Goal: Task Accomplishment & Management: Use online tool/utility

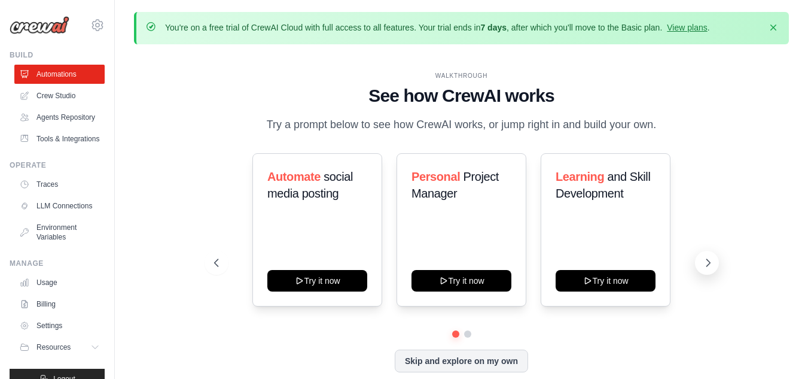
click at [708, 262] on icon at bounding box center [708, 263] width 12 height 12
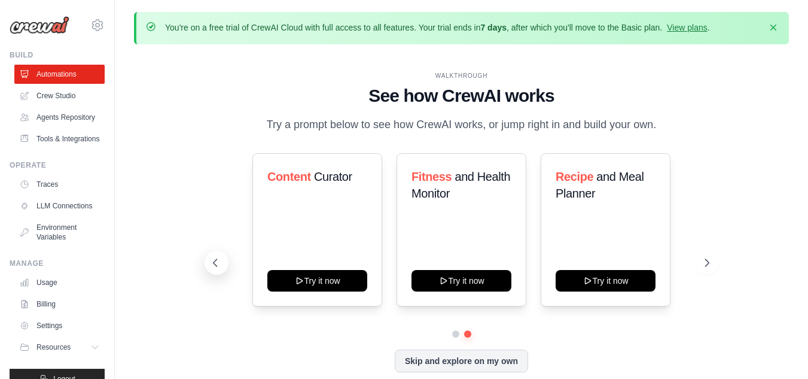
click at [220, 264] on icon at bounding box center [215, 263] width 12 height 12
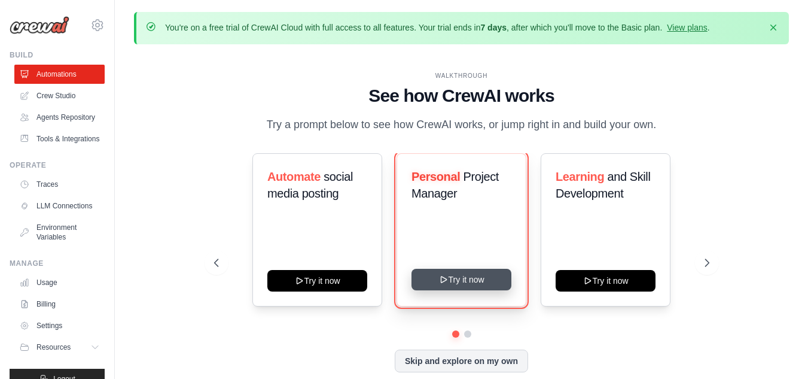
click at [467, 281] on button "Try it now" at bounding box center [462, 280] width 100 height 22
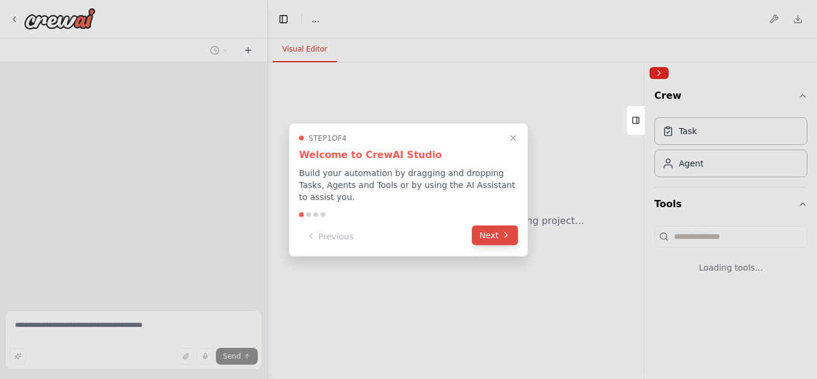
click at [500, 230] on button "Next" at bounding box center [495, 235] width 46 height 20
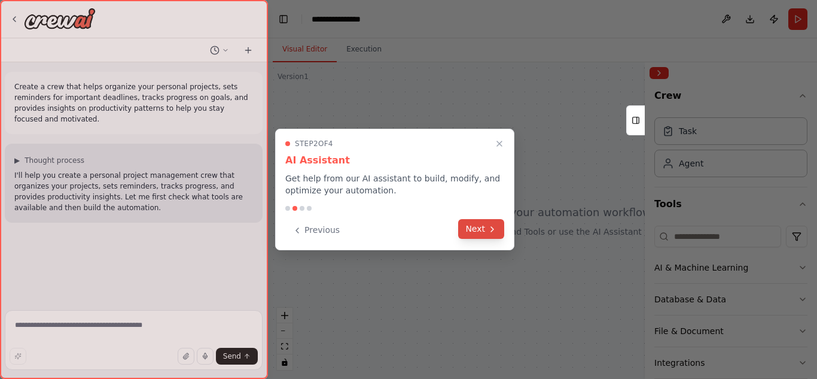
click at [489, 232] on icon at bounding box center [493, 229] width 10 height 10
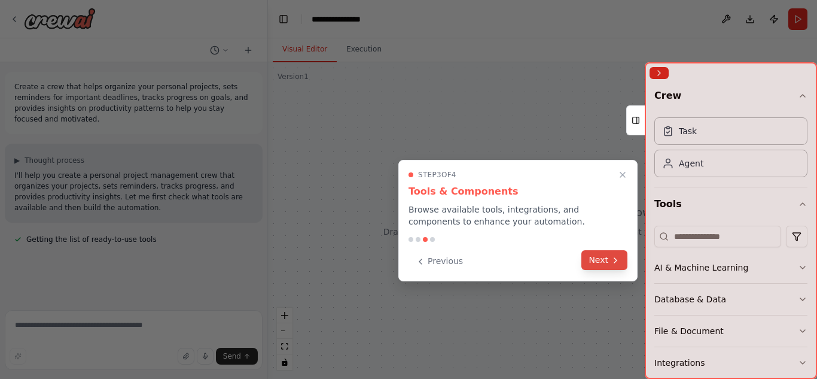
click at [607, 261] on button "Next" at bounding box center [605, 260] width 46 height 20
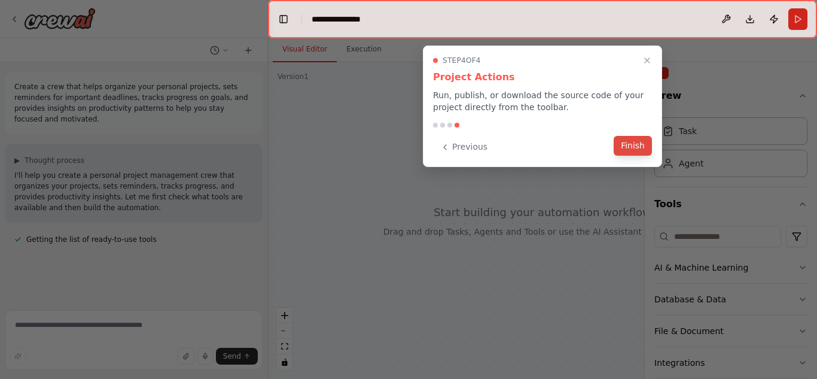
click at [646, 147] on button "Finish" at bounding box center [633, 146] width 38 height 20
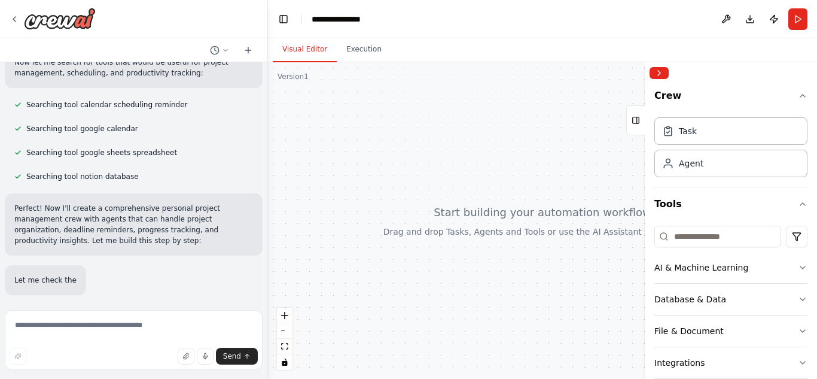
scroll to position [245, 0]
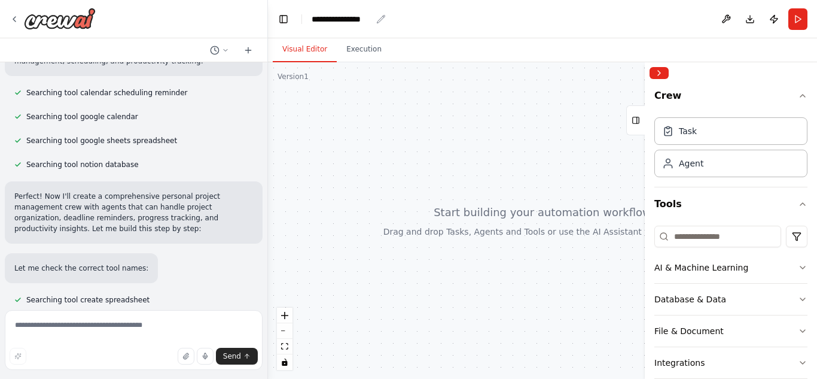
click at [349, 15] on div "**********" at bounding box center [342, 19] width 60 height 12
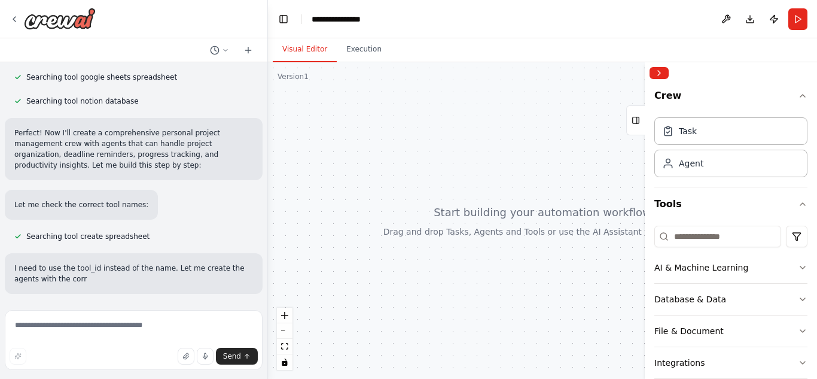
scroll to position [319, 0]
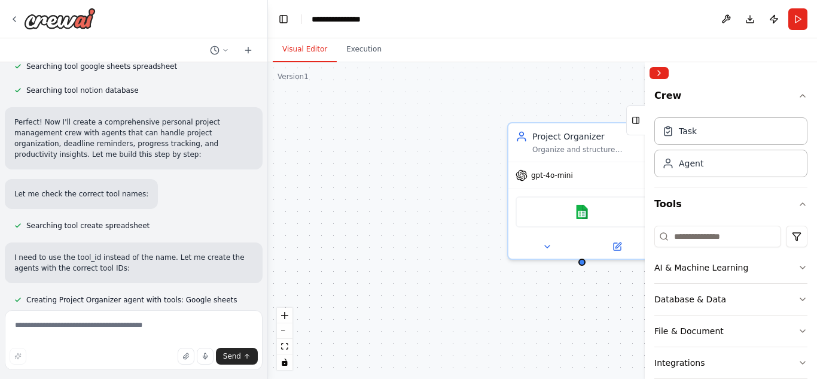
click at [343, 19] on div "**********" at bounding box center [372, 19] width 120 height 12
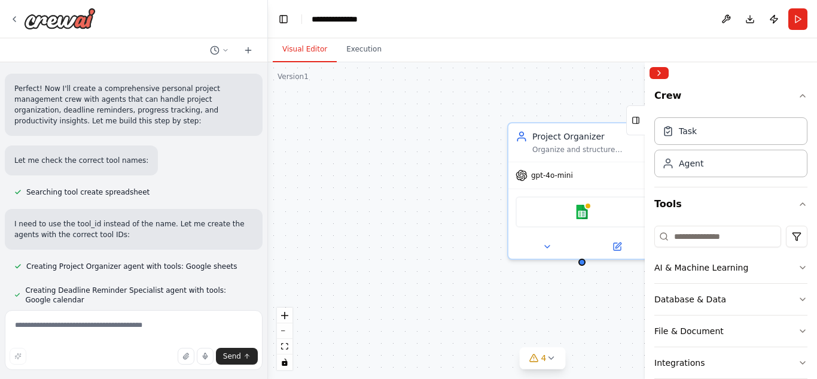
click at [397, 150] on div "Project Organizer Organize and structure personal projects by creating detailed…" at bounding box center [542, 220] width 549 height 317
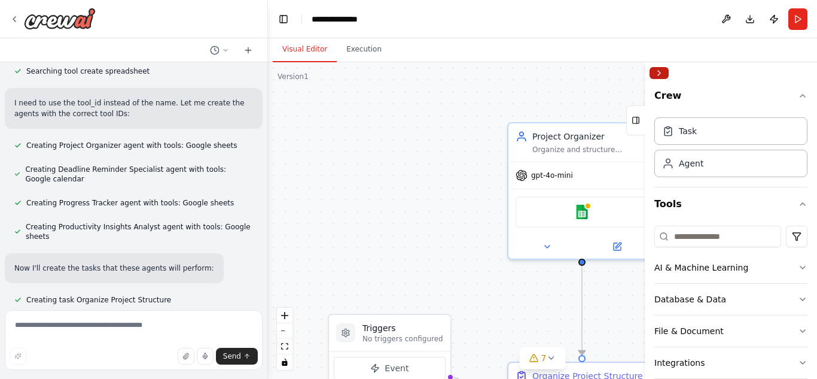
scroll to position [497, 0]
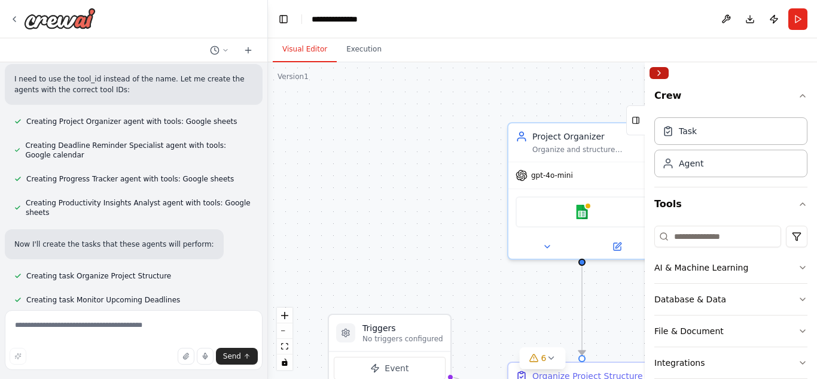
click at [661, 71] on button "Collapse right sidebar" at bounding box center [659, 73] width 19 height 12
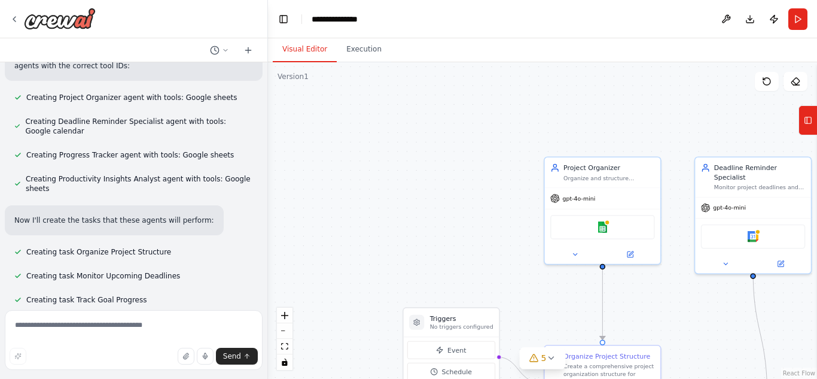
scroll to position [545, 0]
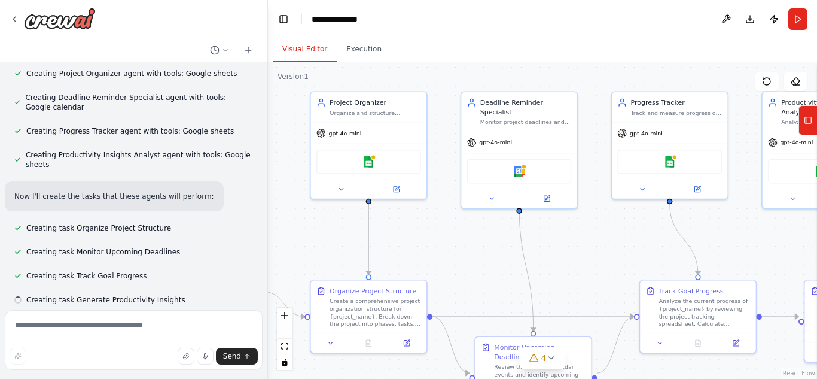
drag, startPoint x: 705, startPoint y: 307, endPoint x: 471, endPoint y: 242, distance: 242.7
click at [471, 242] on div ".deletable-edge-delete-btn { width: 20px; height: 20px; border: 0px solid #ffff…" at bounding box center [542, 220] width 549 height 317
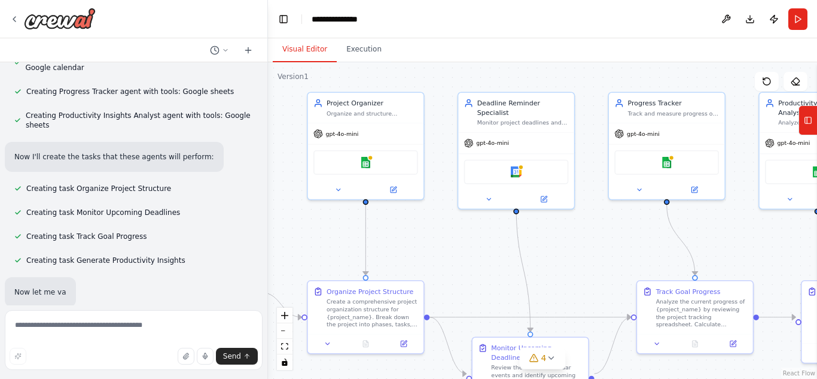
scroll to position [609, 0]
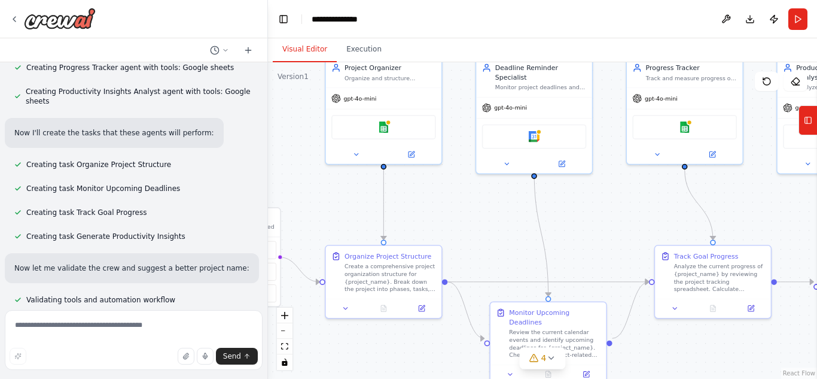
drag, startPoint x: 740, startPoint y: 250, endPoint x: 755, endPoint y: 215, distance: 38.1
click at [755, 215] on div ".deletable-edge-delete-btn { width: 20px; height: 20px; border: 0px solid #ffff…" at bounding box center [542, 220] width 549 height 317
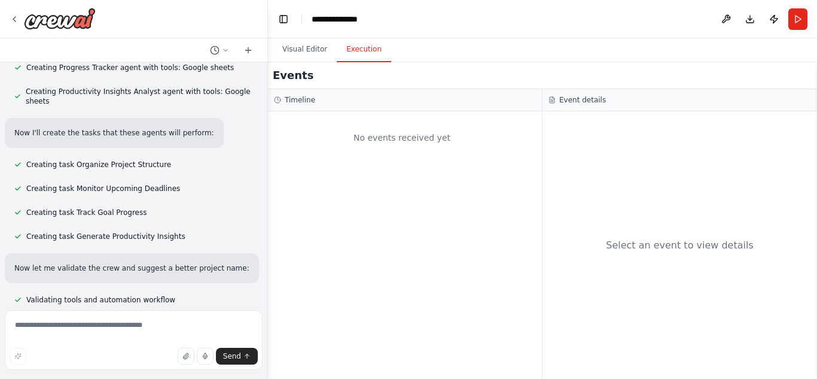
click at [354, 56] on button "Execution" at bounding box center [364, 49] width 54 height 25
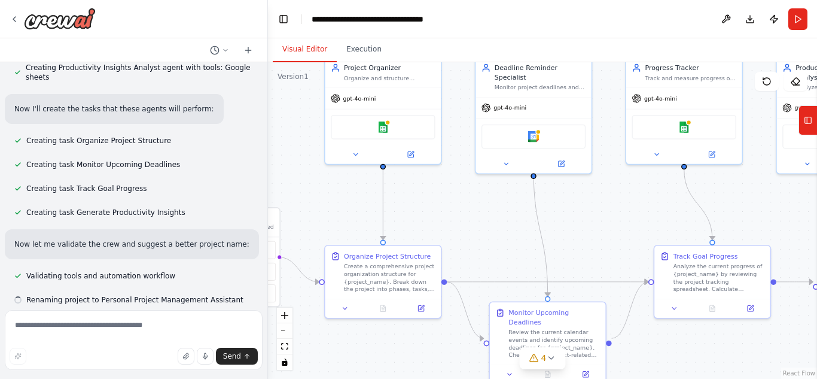
click at [294, 53] on button "Visual Editor" at bounding box center [305, 49] width 64 height 25
click at [347, 20] on div "**********" at bounding box center [387, 19] width 150 height 12
click at [287, 136] on div ".deletable-edge-delete-btn { width: 20px; height: 20px; border: 0px solid #ffff…" at bounding box center [542, 220] width 549 height 317
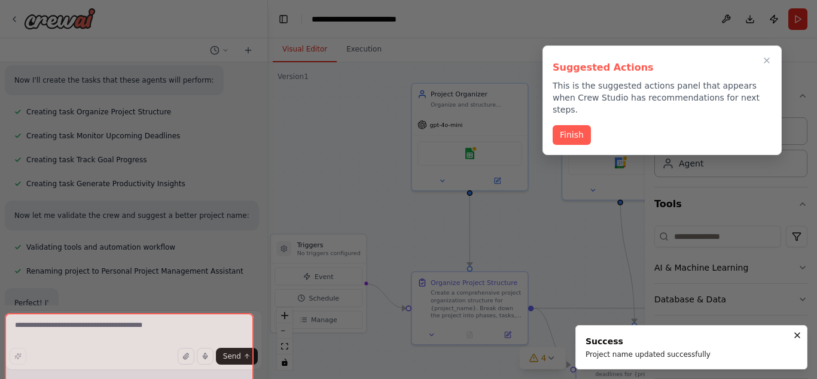
scroll to position [672, 0]
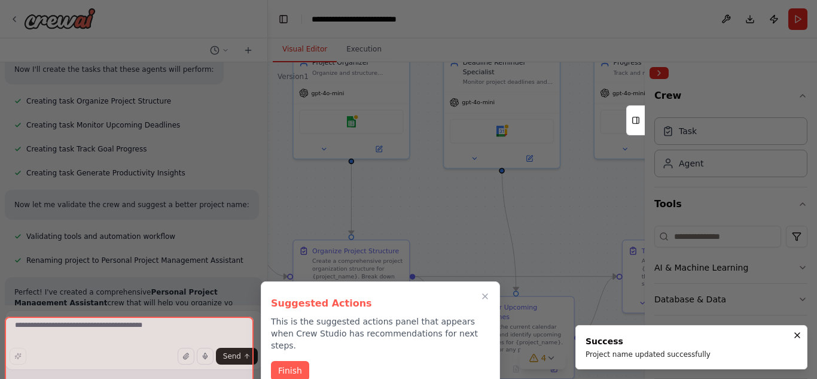
drag, startPoint x: 552, startPoint y: 206, endPoint x: 518, endPoint y: 201, distance: 33.9
click at [518, 201] on div "Create a crew that helps organize your personal projects, sets reminders for im…" at bounding box center [408, 189] width 817 height 379
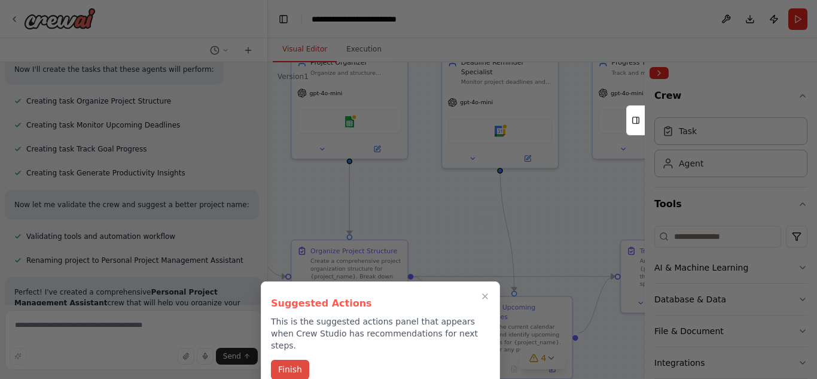
click at [287, 360] on button "Finish" at bounding box center [290, 370] width 38 height 20
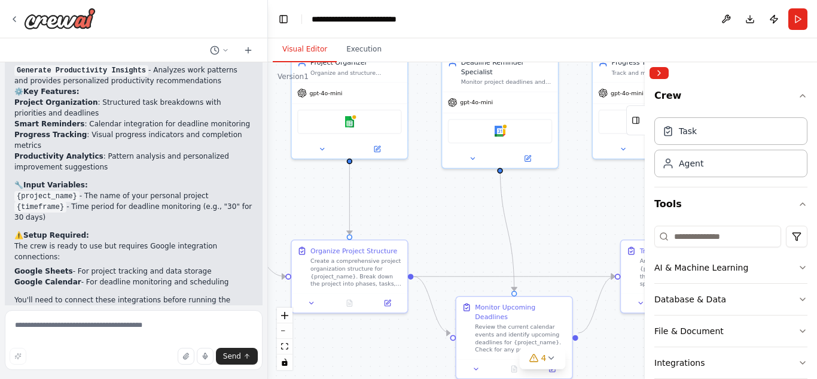
scroll to position [1279, 0]
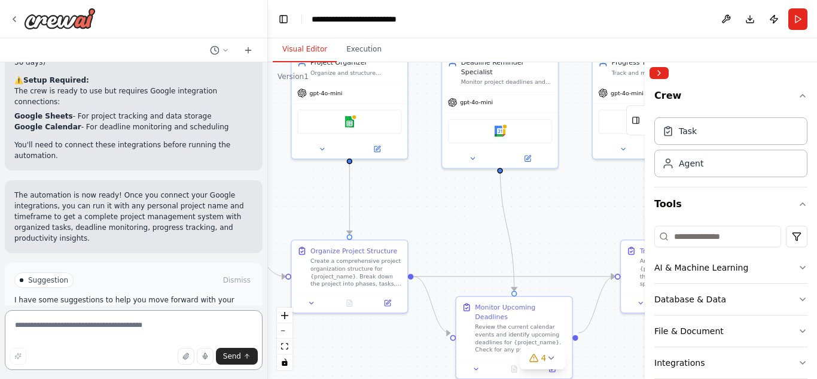
click at [229, 320] on textarea at bounding box center [134, 340] width 258 height 60
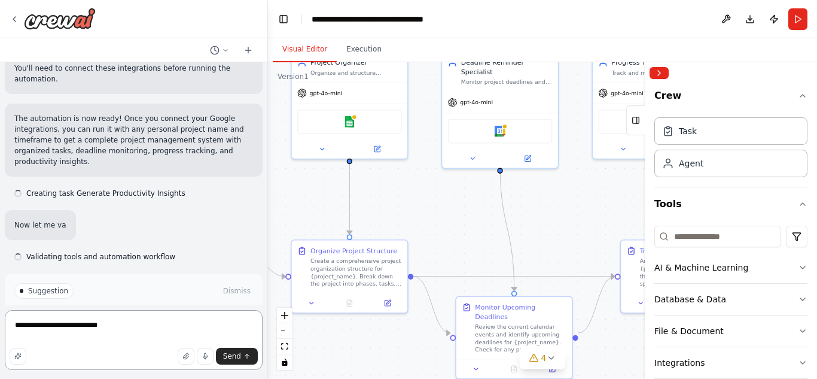
scroll to position [1366, 0]
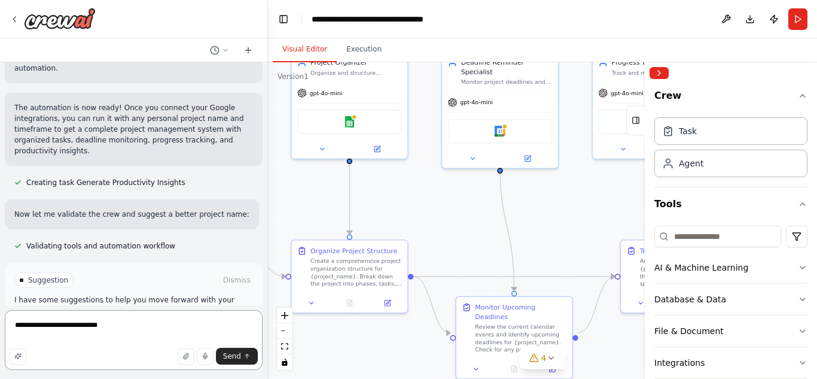
click at [63, 326] on textarea "**********" at bounding box center [134, 340] width 258 height 60
click at [159, 321] on textarea "**********" at bounding box center [134, 340] width 258 height 60
type textarea "**********"
click at [159, 326] on span "Run Automation" at bounding box center [139, 331] width 58 height 10
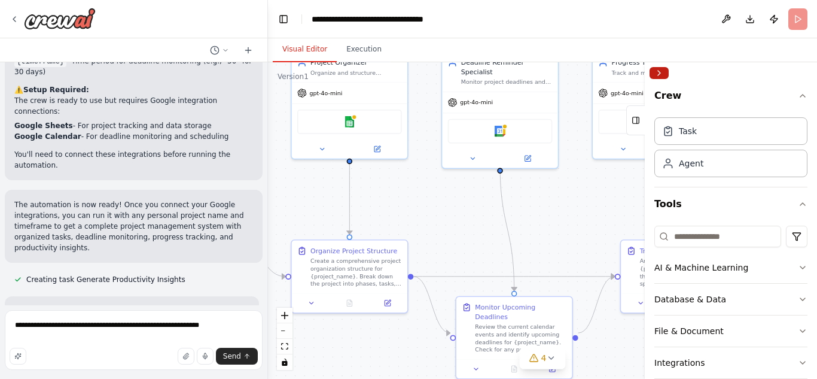
click at [658, 75] on button "Collapse right sidebar" at bounding box center [659, 73] width 19 height 12
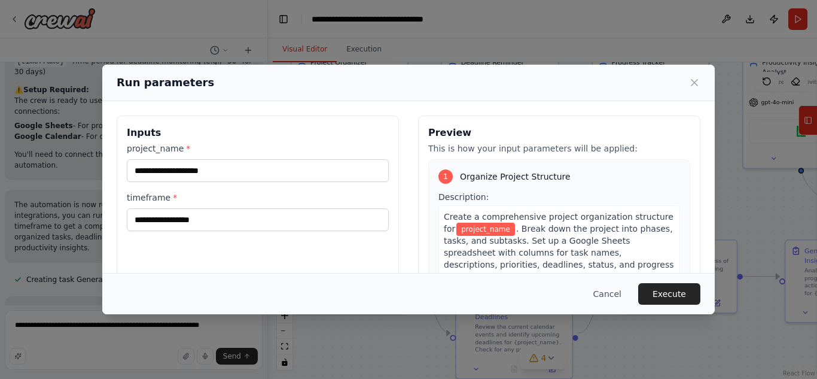
click at [530, 204] on div "Description: Create a comprehensive project organization structure for project_…" at bounding box center [560, 245] width 242 height 109
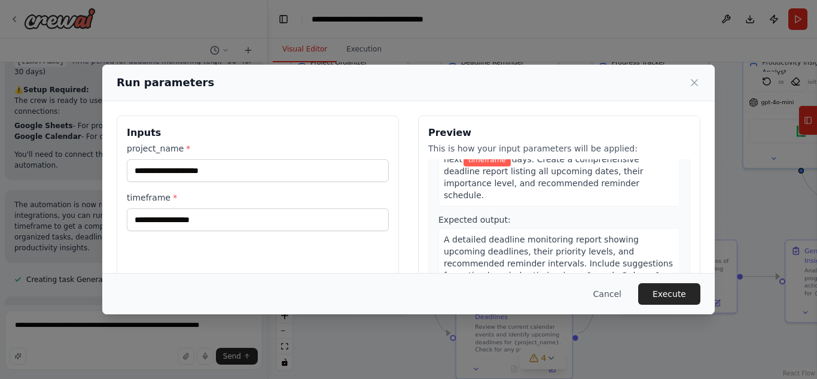
scroll to position [711, 0]
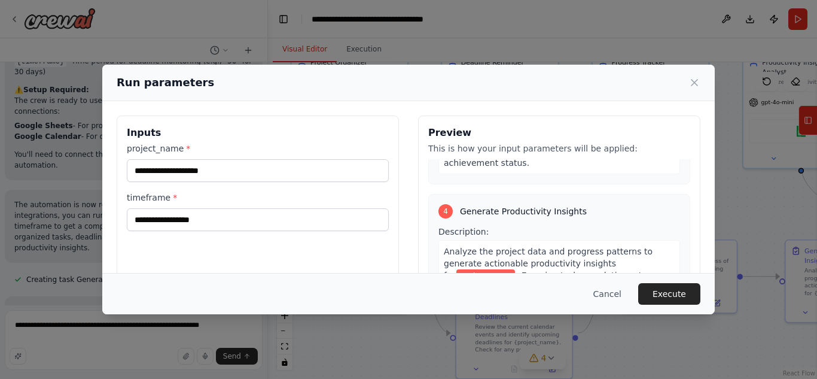
click at [173, 194] on span "*" at bounding box center [175, 198] width 4 height 10
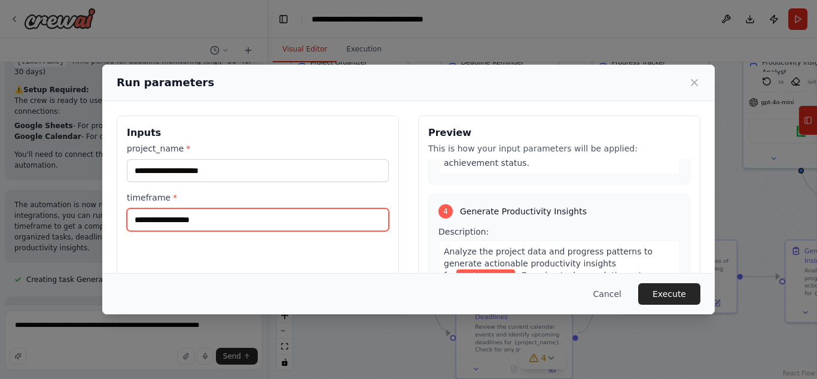
click at [170, 208] on input "timeframe *" at bounding box center [258, 219] width 262 height 23
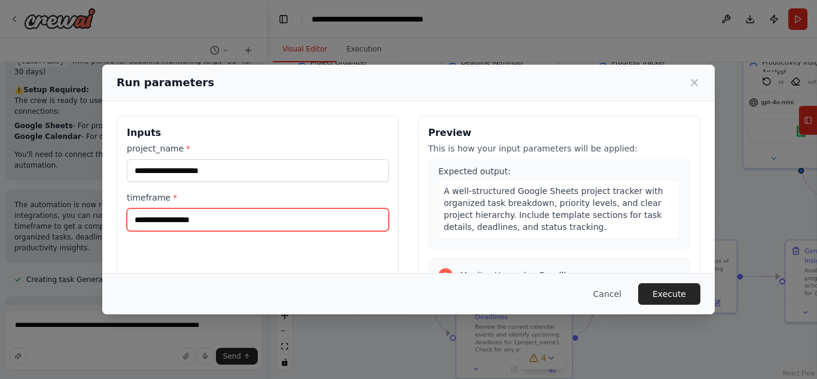
scroll to position [0, 0]
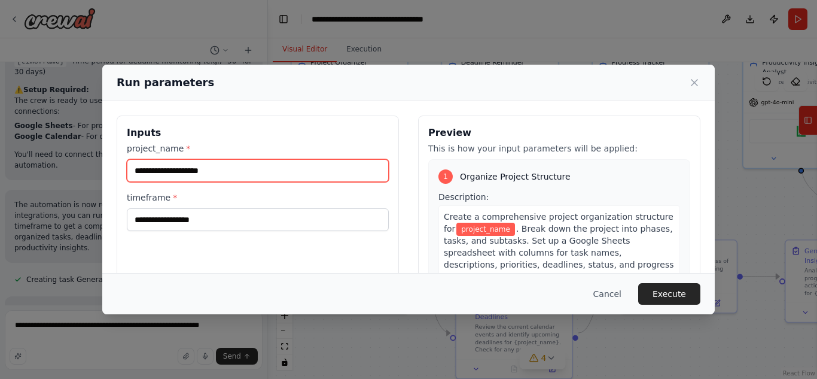
click at [242, 169] on input "project_name *" at bounding box center [258, 170] width 262 height 23
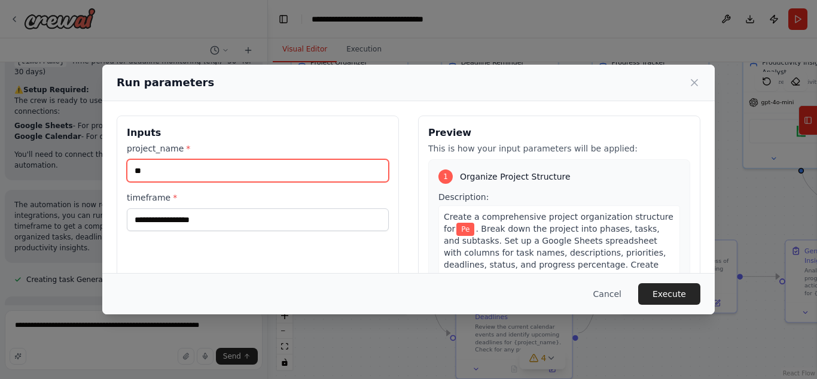
type input "*"
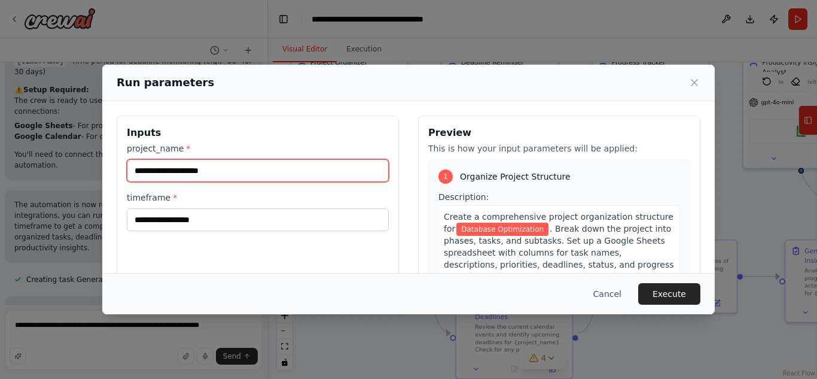
type input "**********"
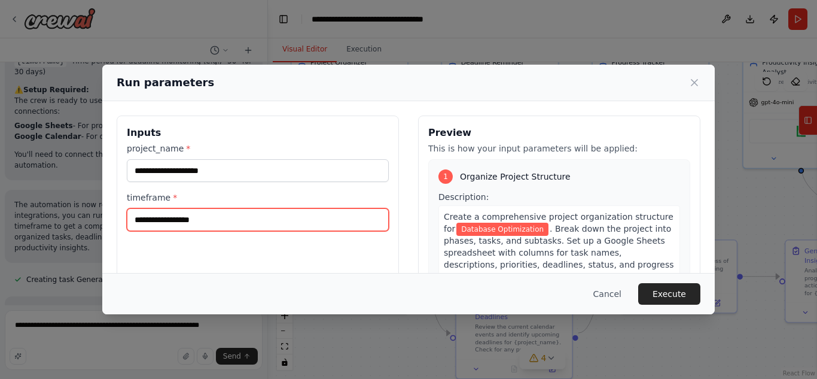
click at [213, 219] on input "timeframe *" at bounding box center [258, 219] width 262 height 23
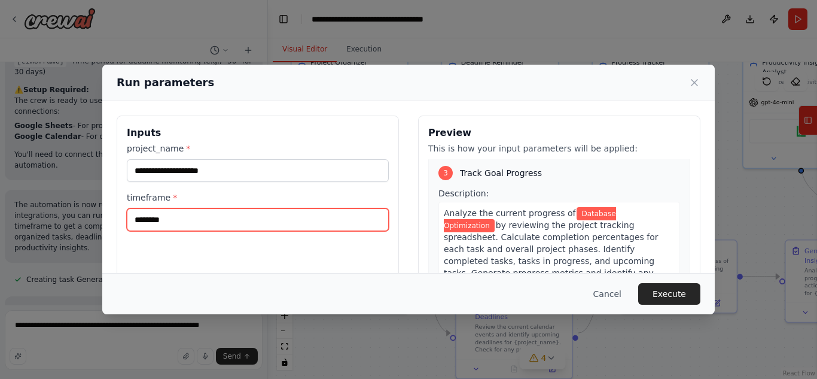
scroll to position [601, 0]
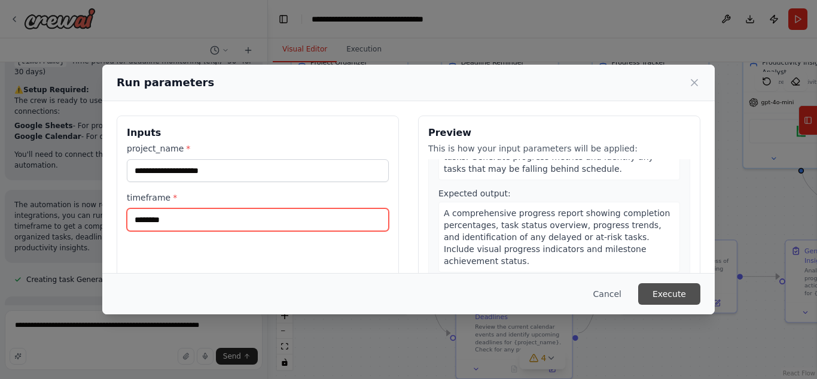
type input "********"
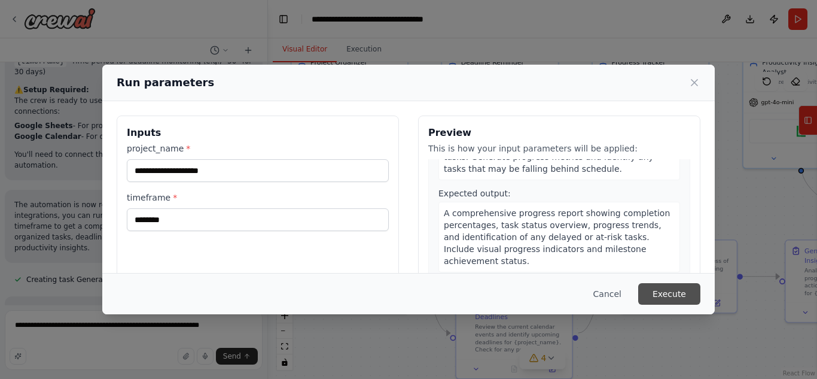
click at [662, 295] on button "Execute" at bounding box center [669, 294] width 62 height 22
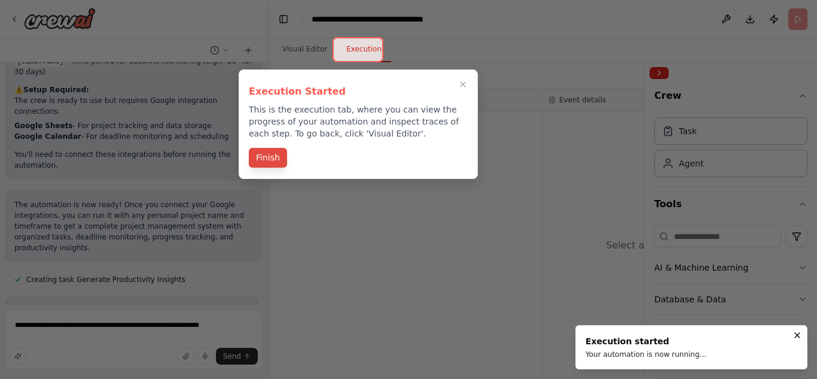
click at [260, 162] on button "Finish" at bounding box center [268, 158] width 38 height 20
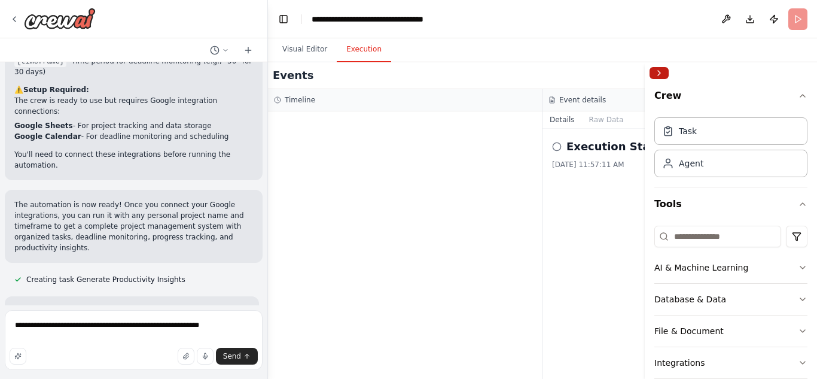
click at [664, 72] on button "Collapse right sidebar" at bounding box center [659, 73] width 19 height 12
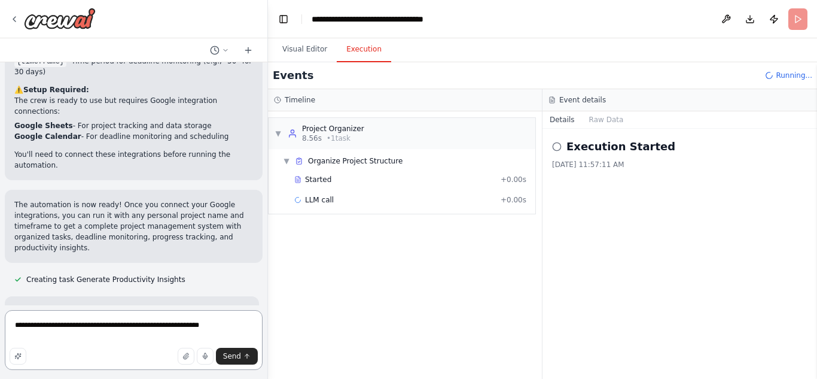
click at [145, 327] on textarea "**********" at bounding box center [134, 340] width 258 height 60
click at [389, 327] on div "▼ Project Organizer 8.56s • 1 task ▼ Organize Project Structure Started + 0.00s…" at bounding box center [405, 244] width 274 height 267
click at [599, 121] on button "Raw Data" at bounding box center [606, 119] width 49 height 17
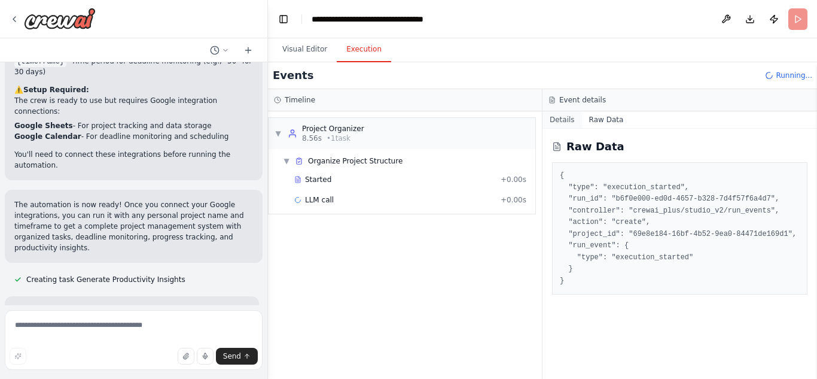
click at [563, 123] on button "Details" at bounding box center [562, 119] width 39 height 17
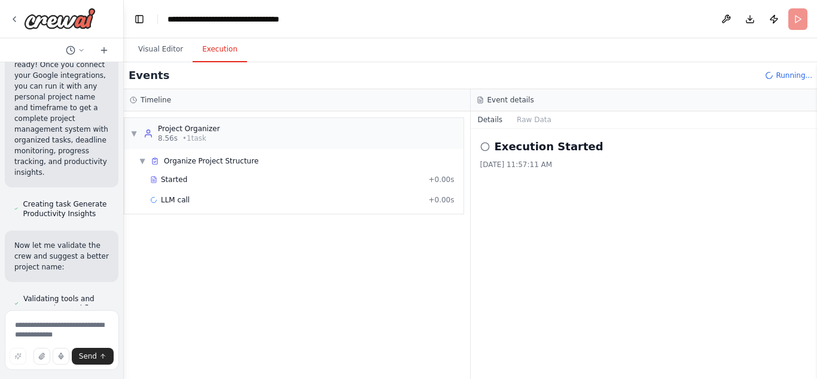
scroll to position [2384, 0]
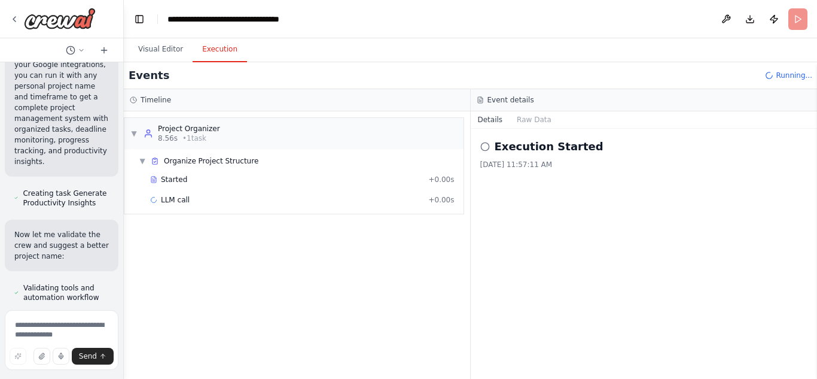
drag, startPoint x: 266, startPoint y: 222, endPoint x: 124, endPoint y: 209, distance: 143.0
click at [124, 209] on div "Create a crew that helps organize your personal projects, sets reminders for im…" at bounding box center [408, 189] width 817 height 379
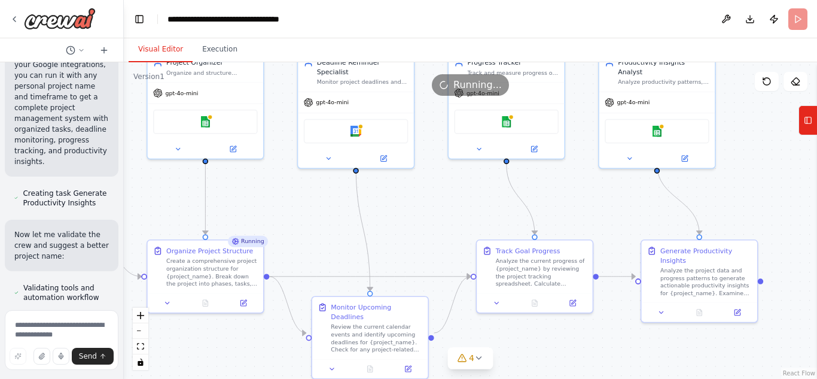
click at [160, 51] on button "Visual Editor" at bounding box center [161, 49] width 64 height 25
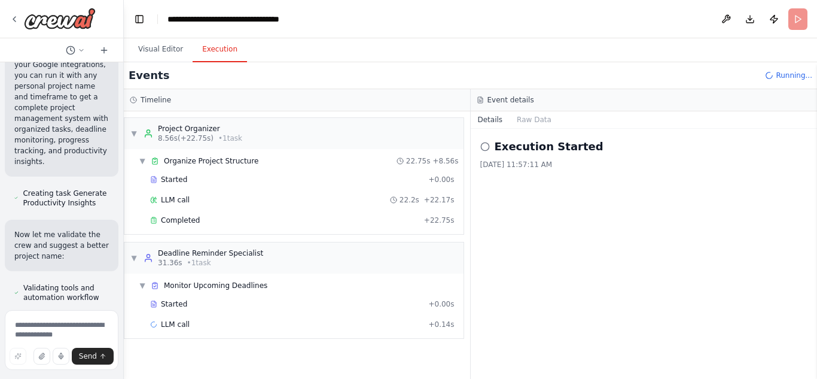
click at [207, 50] on button "Execution" at bounding box center [220, 49] width 54 height 25
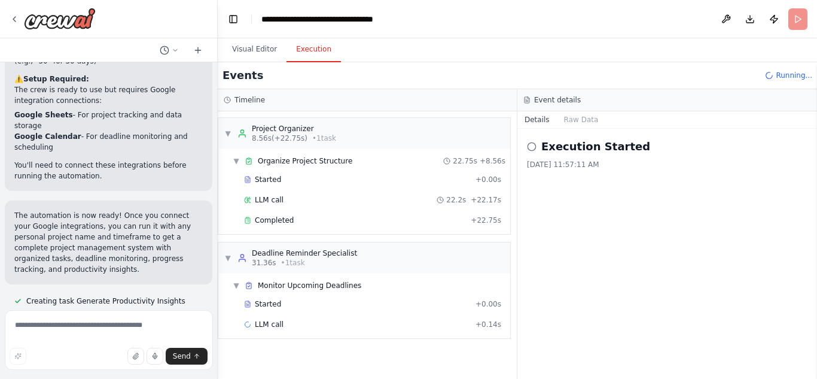
scroll to position [1459, 0]
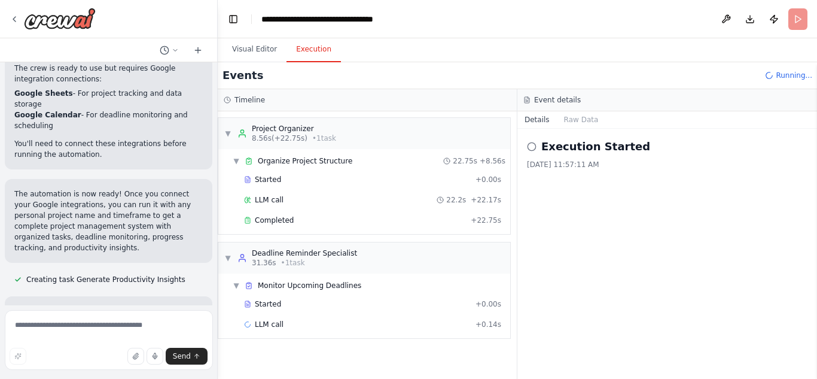
drag, startPoint x: 120, startPoint y: 220, endPoint x: 218, endPoint y: 209, distance: 98.8
click at [218, 209] on div "Create a crew that helps organize your personal projects, sets reminders for im…" at bounding box center [408, 189] width 817 height 379
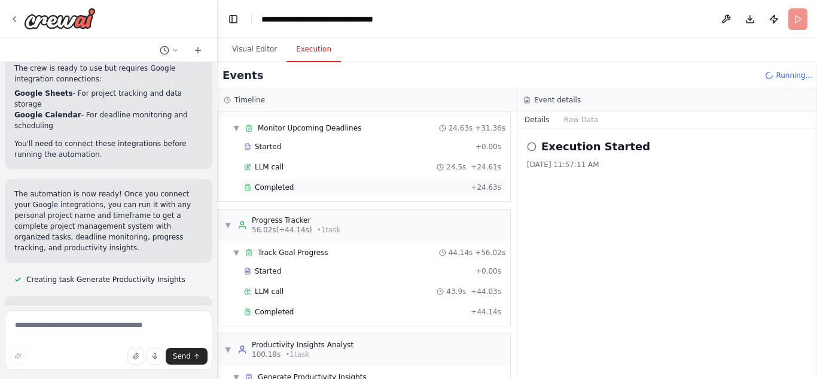
scroll to position [222, 0]
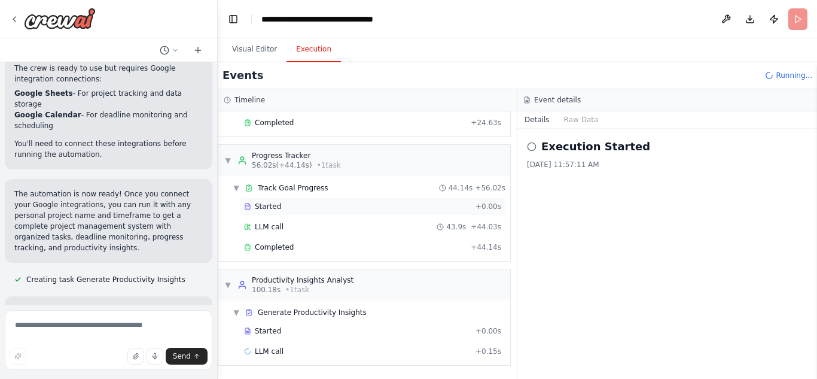
click at [264, 209] on span "Started" at bounding box center [268, 207] width 26 height 10
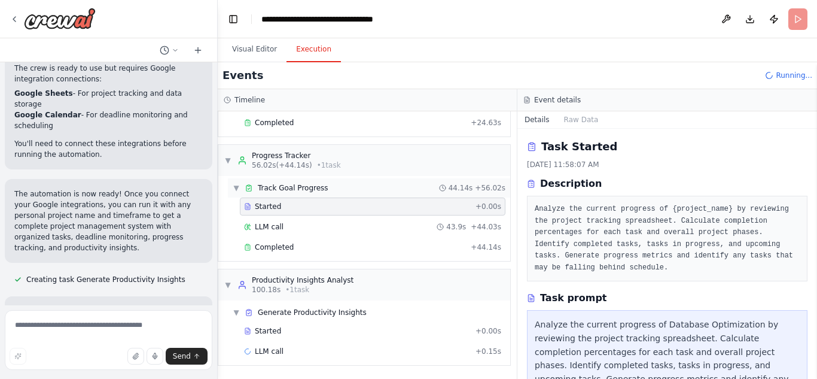
scroll to position [0, 0]
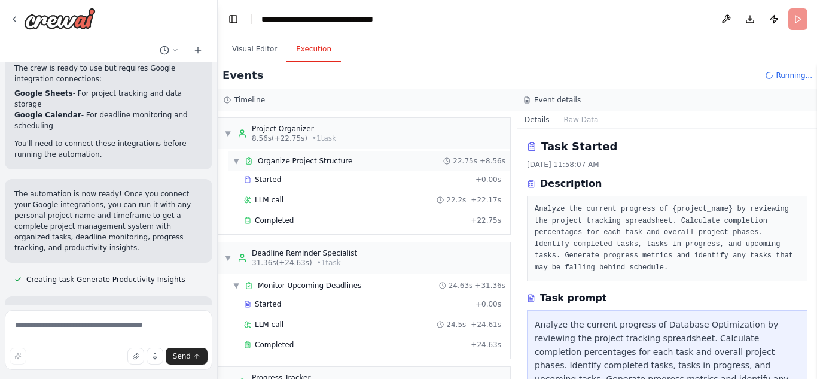
click at [316, 162] on span "Organize Project Structure" at bounding box center [305, 161] width 95 height 10
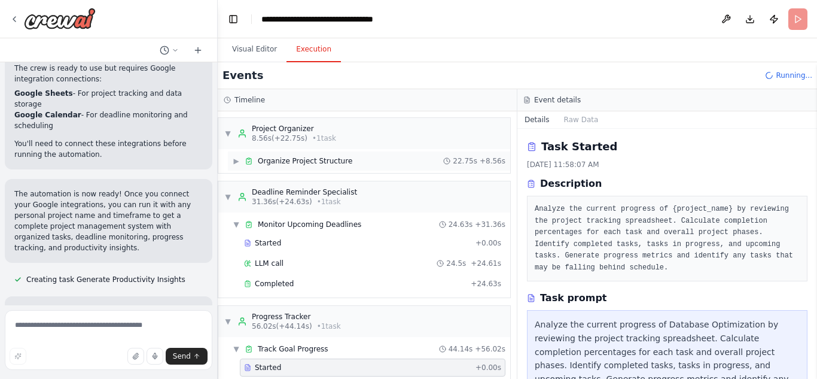
click at [316, 162] on span "Organize Project Structure" at bounding box center [305, 161] width 95 height 10
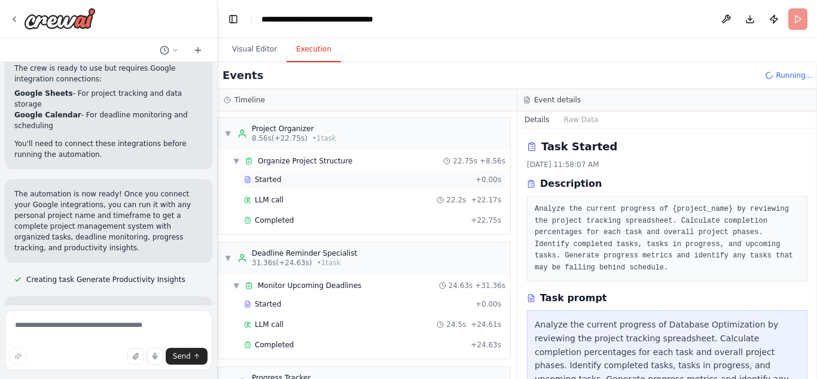
click at [302, 183] on div "Started" at bounding box center [357, 180] width 227 height 10
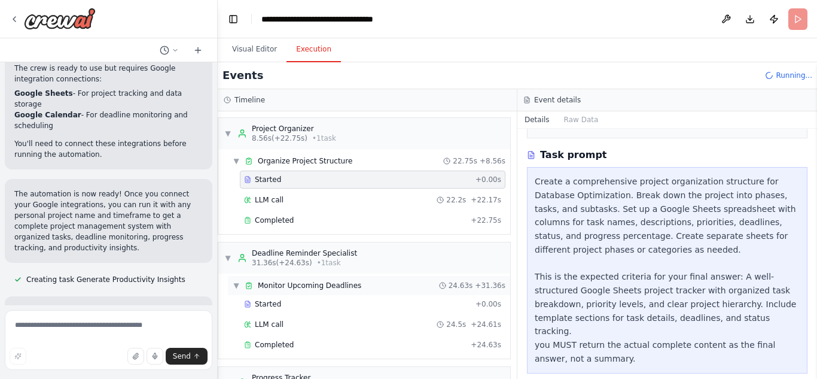
scroll to position [66, 0]
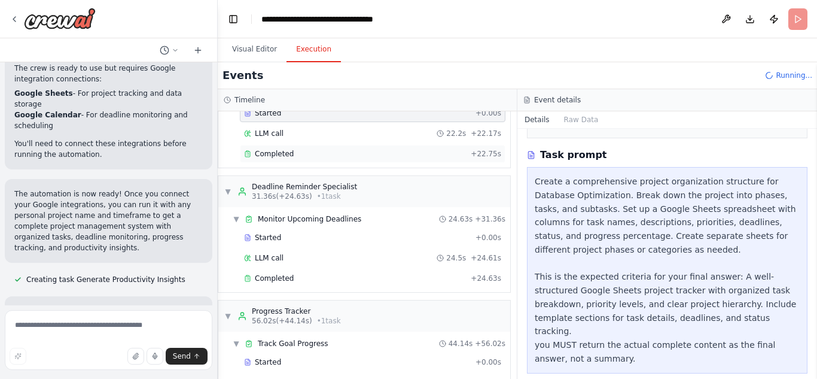
click at [352, 160] on div "Completed + 22.75s" at bounding box center [373, 154] width 266 height 18
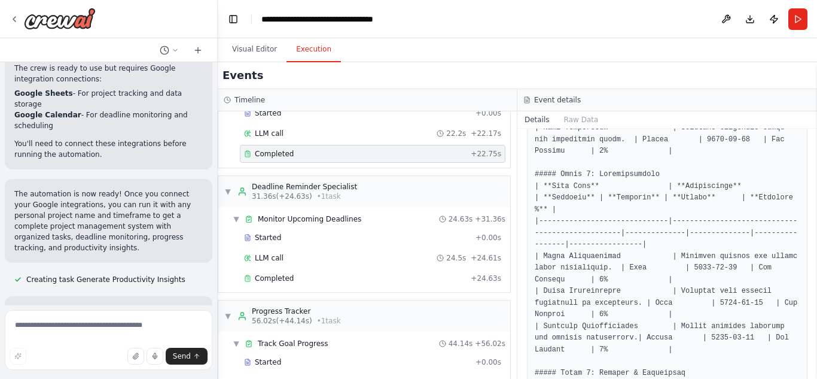
scroll to position [802, 0]
click at [576, 119] on button "Raw Data" at bounding box center [581, 119] width 49 height 17
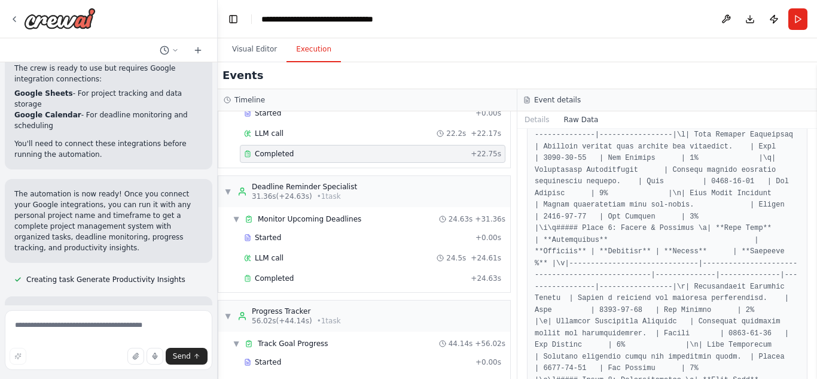
scroll to position [546, 0]
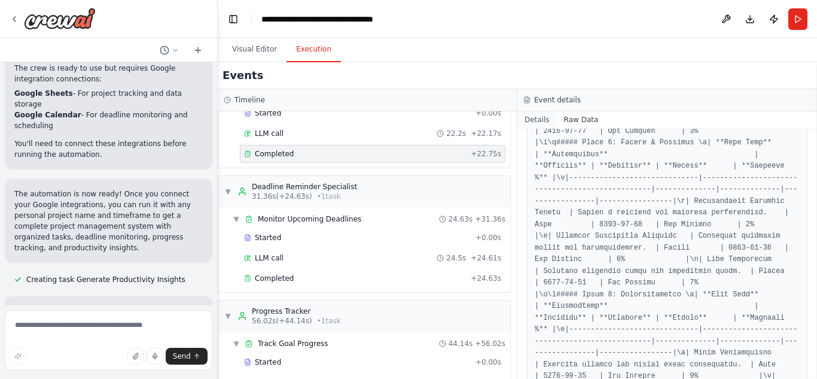
click at [534, 119] on button "Details" at bounding box center [537, 119] width 39 height 17
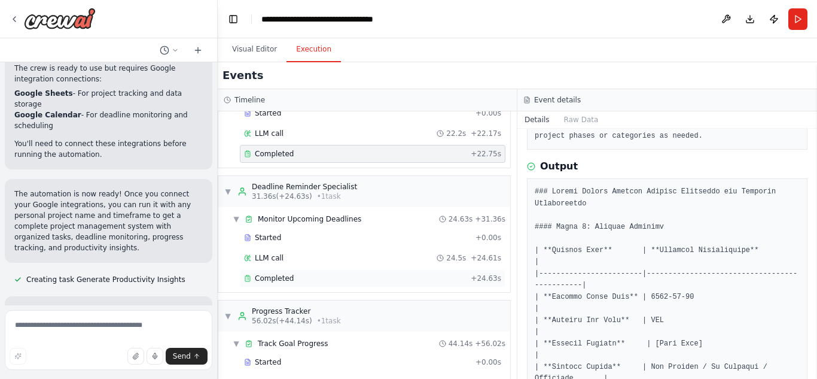
scroll to position [128, 0]
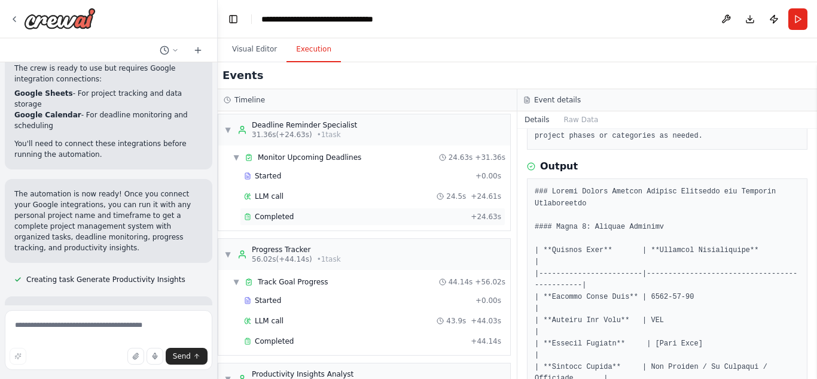
click at [354, 220] on div "Completed" at bounding box center [355, 217] width 222 height 10
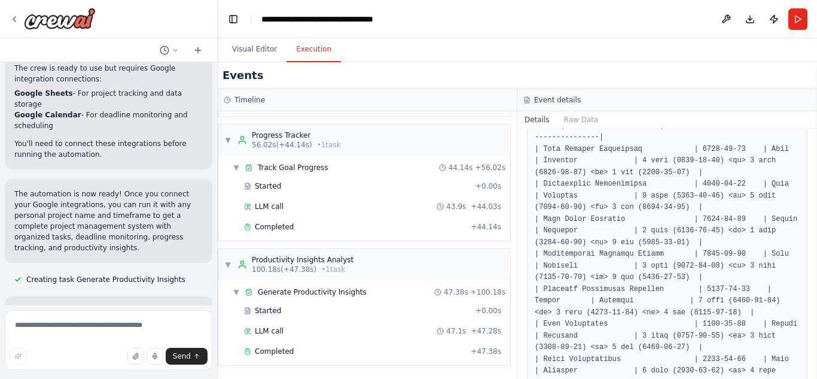
scroll to position [242, 0]
click at [348, 352] on div "Completed" at bounding box center [355, 351] width 222 height 10
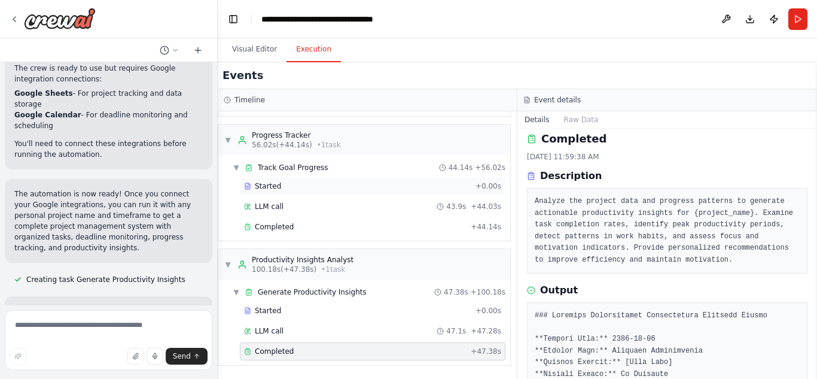
scroll to position [0, 0]
